Goal: Navigation & Orientation: Find specific page/section

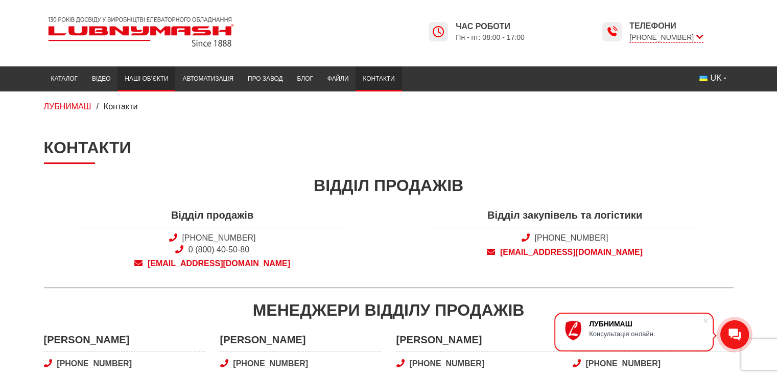
click at [149, 80] on link "Наші об’єкти" at bounding box center [147, 79] width 58 height 20
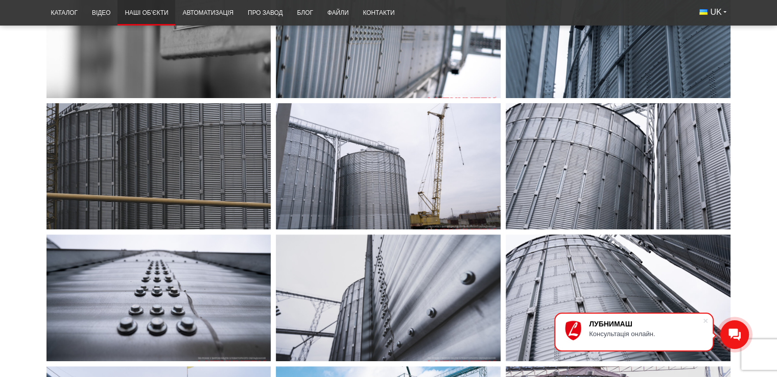
scroll to position [307, 0]
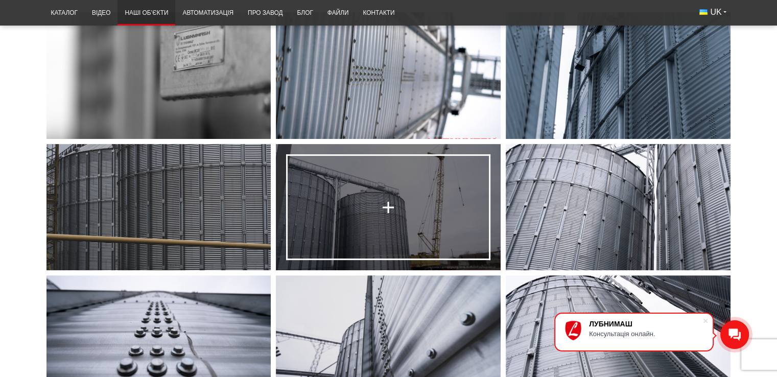
click at [405, 230] on link at bounding box center [388, 207] width 225 height 126
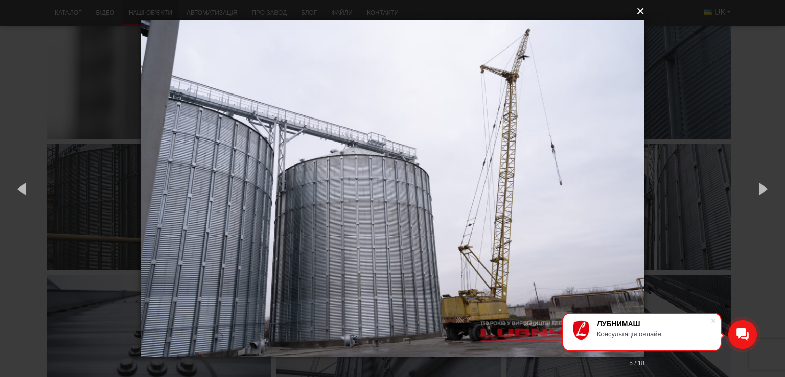
click at [642, 12] on button "×" at bounding box center [396, 11] width 504 height 22
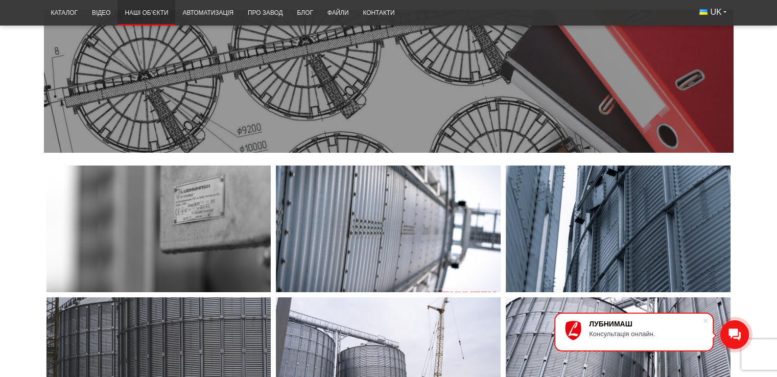
scroll to position [0, 0]
